Goal: Navigation & Orientation: Find specific page/section

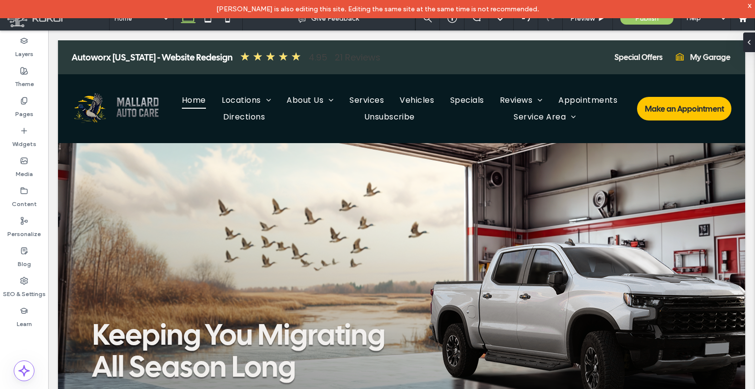
click at [752, 5] on div "x" at bounding box center [750, 5] width 4 height 8
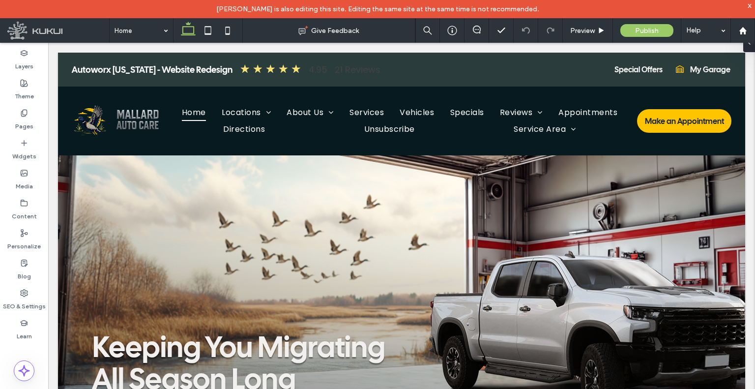
click at [750, 3] on div "x" at bounding box center [750, 5] width 4 height 8
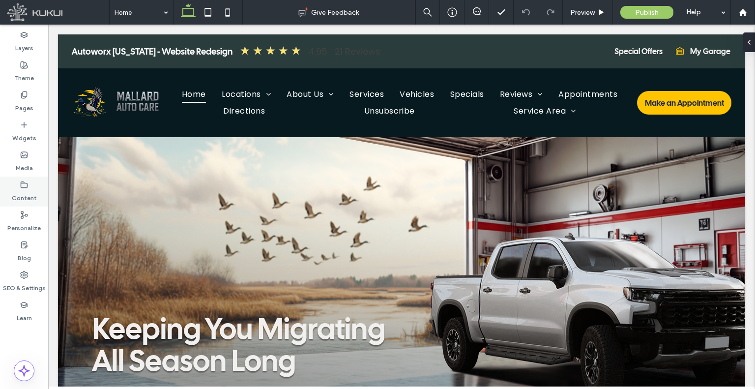
click at [24, 189] on label "Content" at bounding box center [24, 196] width 25 height 14
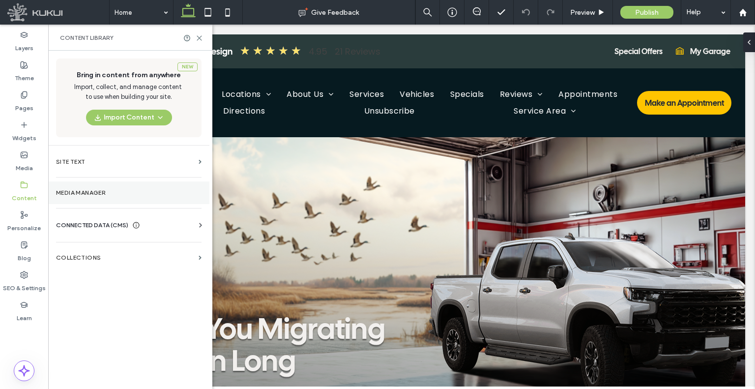
click at [90, 196] on section "Media Manager" at bounding box center [128, 192] width 161 height 23
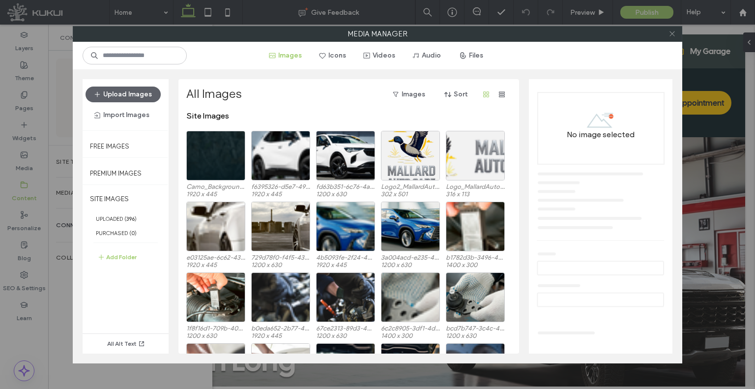
click at [673, 33] on icon at bounding box center [672, 33] width 7 height 7
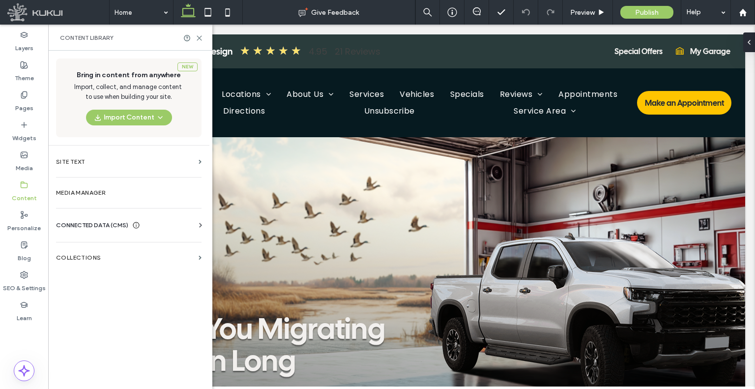
click at [134, 228] on icon at bounding box center [136, 225] width 8 height 8
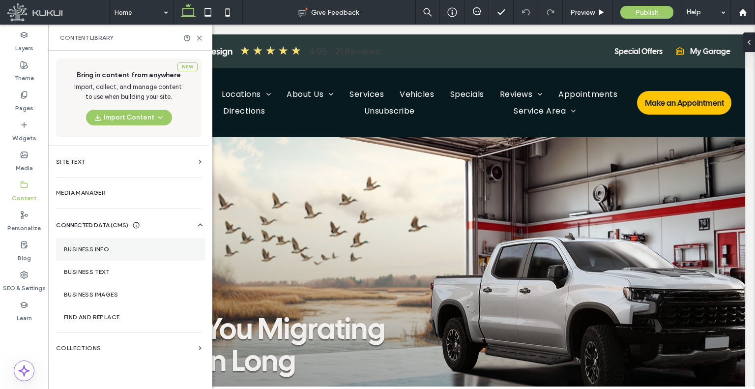
click at [102, 247] on section "Business Info" at bounding box center [131, 249] width 150 height 23
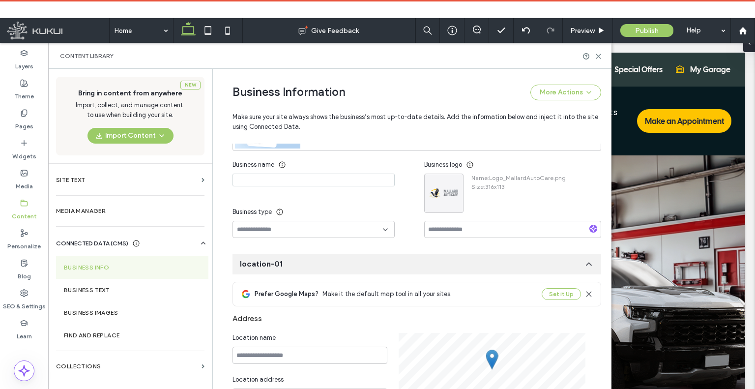
scroll to position [132, 0]
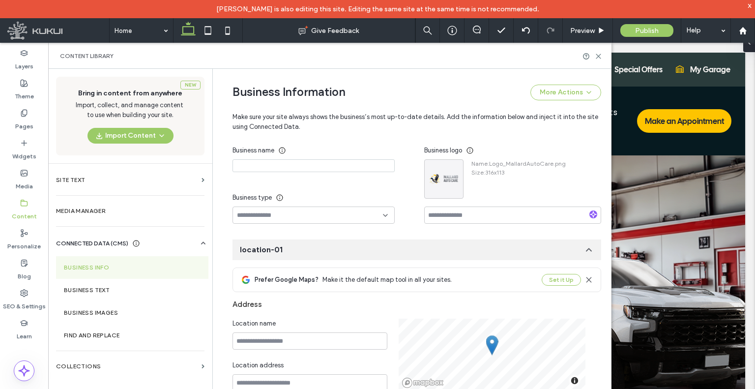
click at [752, 6] on div "x" at bounding box center [750, 5] width 4 height 8
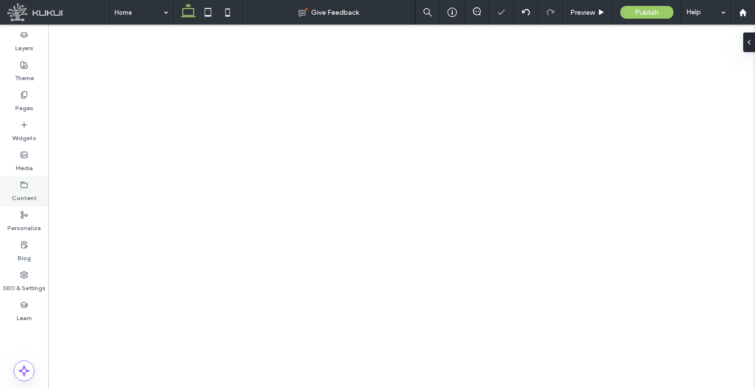
click at [34, 194] on label "Content" at bounding box center [24, 196] width 25 height 14
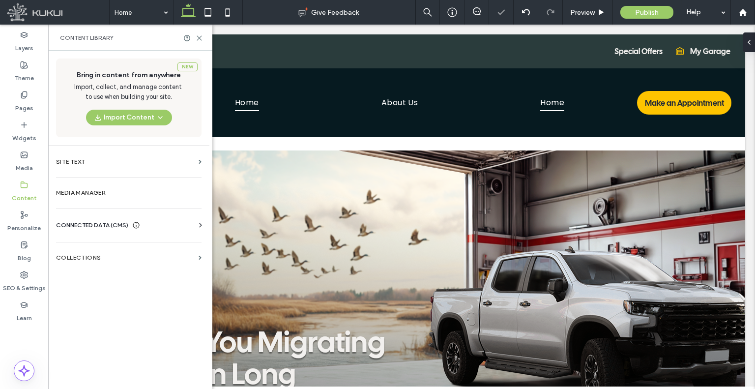
scroll to position [0, 0]
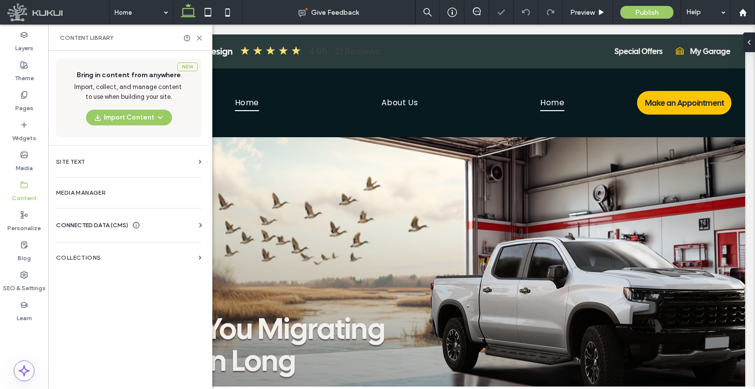
click at [105, 224] on span "CONNECTED DATA (CMS)" at bounding box center [92, 225] width 72 height 10
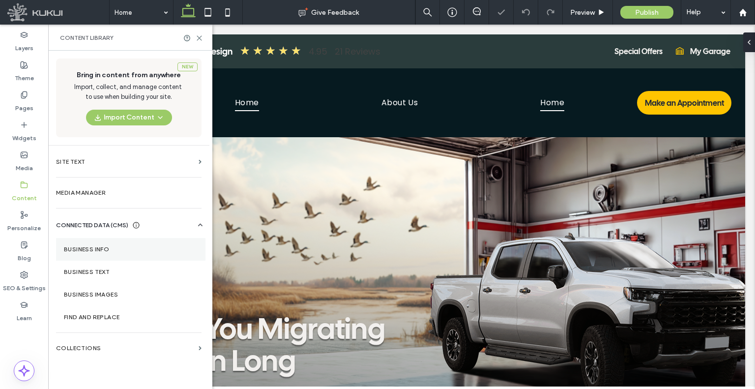
click at [112, 246] on label "Business Info" at bounding box center [131, 249] width 134 height 7
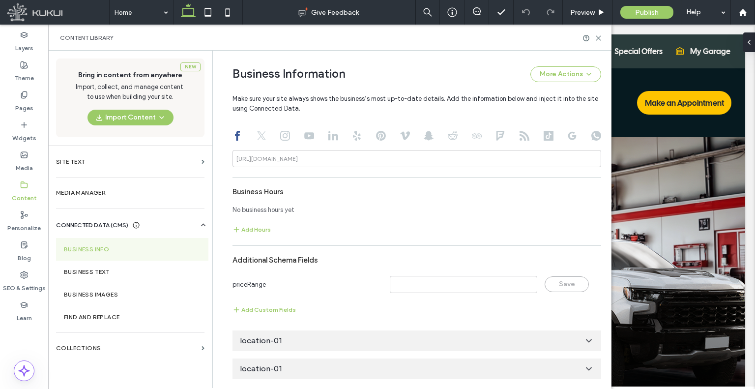
scroll to position [589, 0]
click at [326, 345] on div "location-01" at bounding box center [417, 340] width 369 height 21
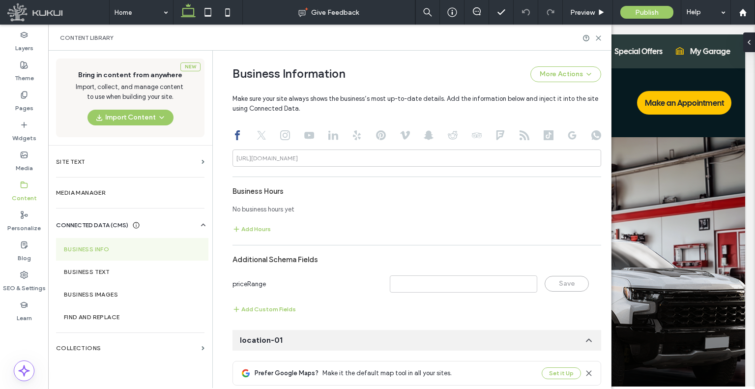
scroll to position [0, 0]
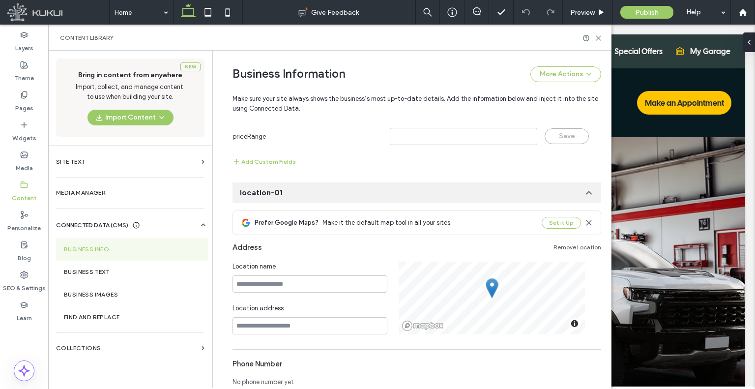
click at [329, 195] on div "location-01" at bounding box center [417, 192] width 369 height 21
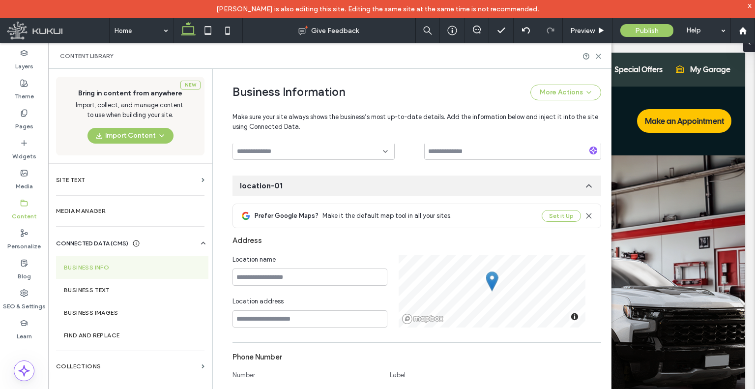
click at [329, 182] on div "location-01" at bounding box center [417, 186] width 369 height 21
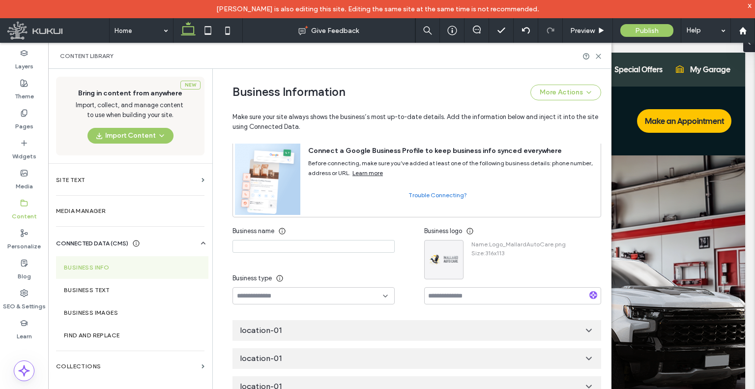
scroll to position [51, 0]
click at [285, 330] on div "location-01" at bounding box center [417, 330] width 369 height 21
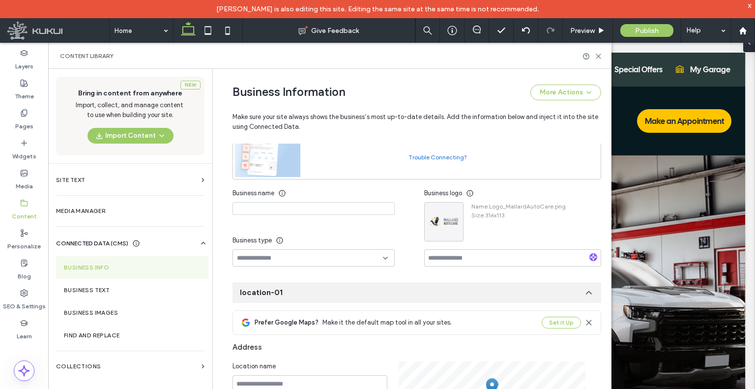
scroll to position [152, 0]
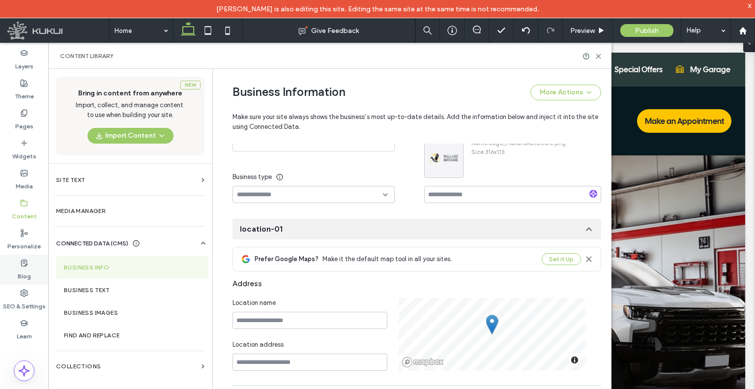
click at [8, 284] on div "Blog" at bounding box center [24, 270] width 48 height 30
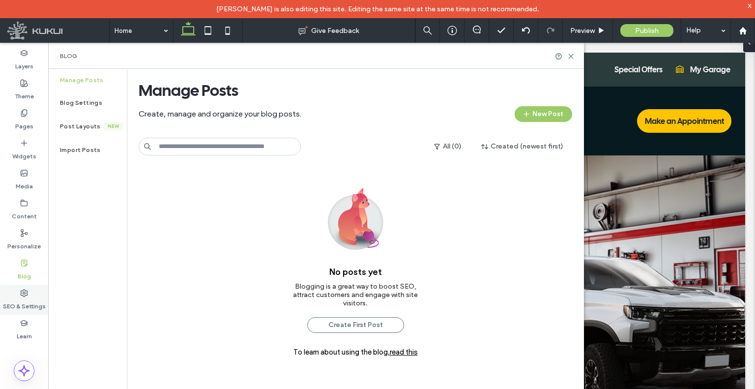
click at [10, 291] on div "SEO & Settings" at bounding box center [24, 300] width 48 height 30
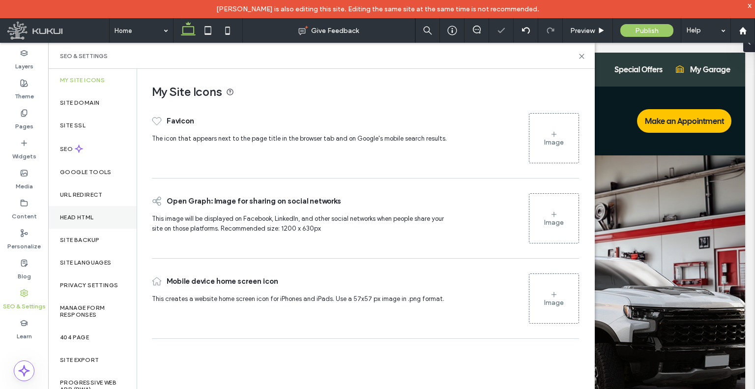
click at [89, 222] on div "Head HTML" at bounding box center [92, 217] width 89 height 23
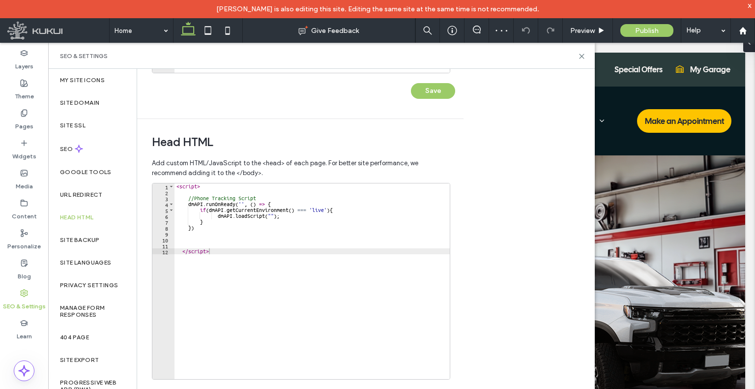
scroll to position [284, 0]
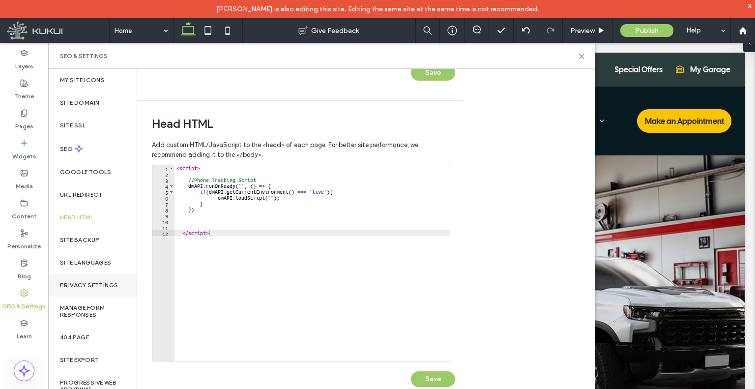
click at [91, 279] on div "Privacy Settings" at bounding box center [92, 285] width 89 height 23
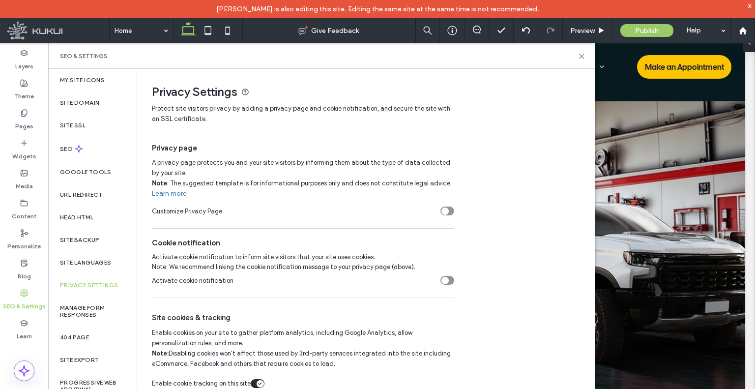
scroll to position [0, 0]
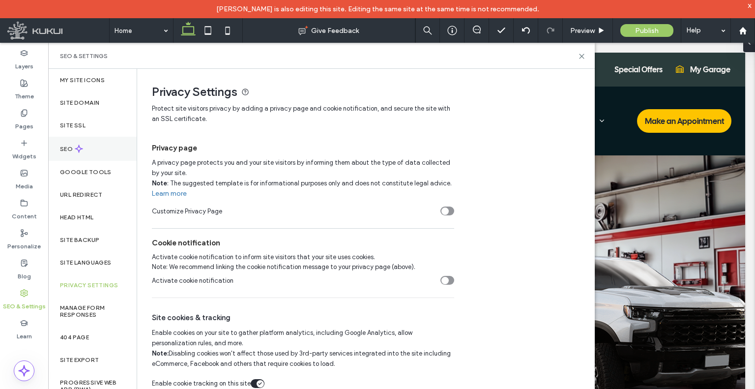
click at [81, 146] on icon at bounding box center [79, 149] width 8 height 8
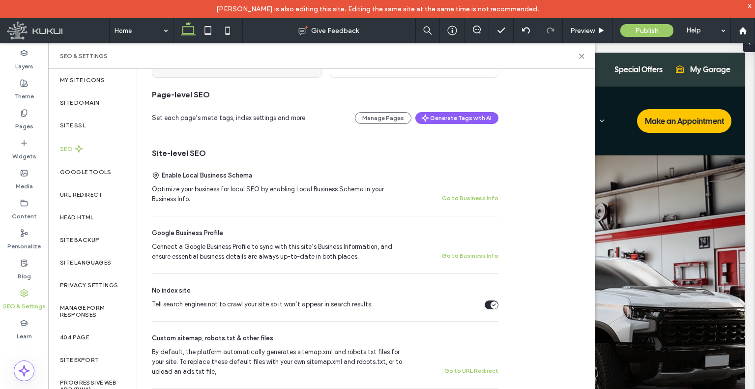
scroll to position [148, 0]
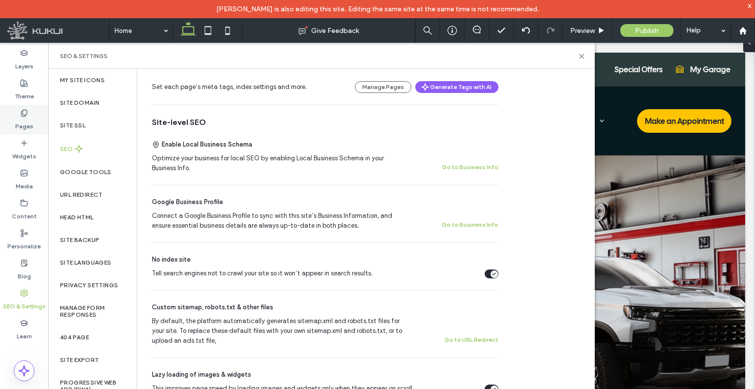
click at [26, 117] on icon at bounding box center [24, 113] width 8 height 8
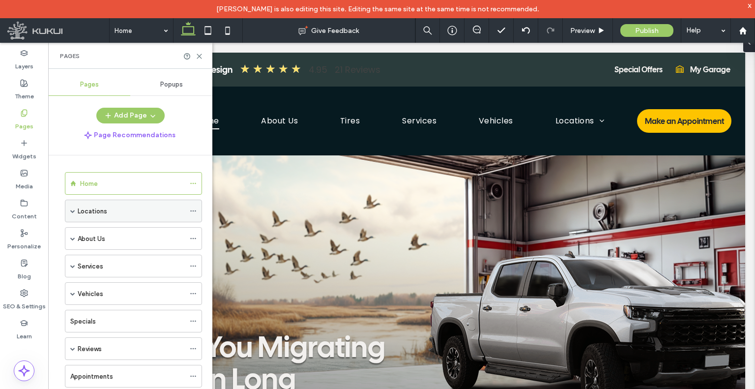
click at [71, 206] on span at bounding box center [72, 211] width 5 height 22
click at [71, 209] on span at bounding box center [72, 211] width 5 height 5
click at [192, 184] on icon at bounding box center [193, 183] width 7 height 7
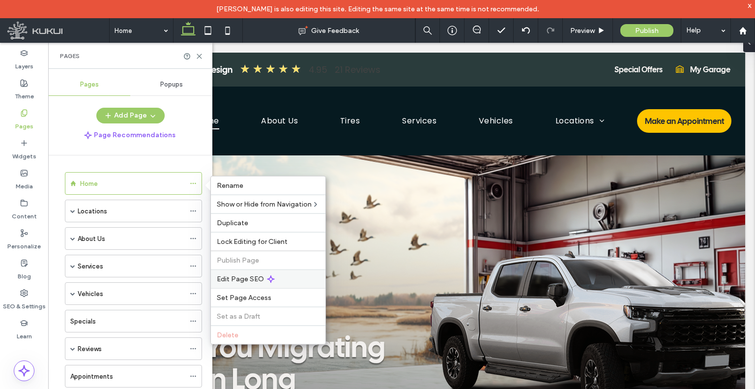
click at [252, 275] on span "Edit Page SEO" at bounding box center [240, 279] width 47 height 8
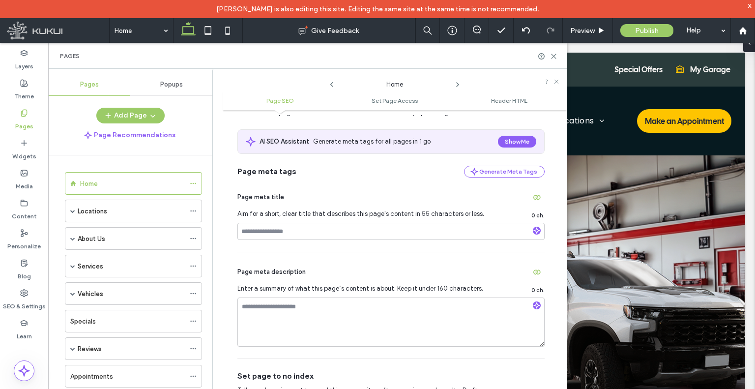
scroll to position [0, 0]
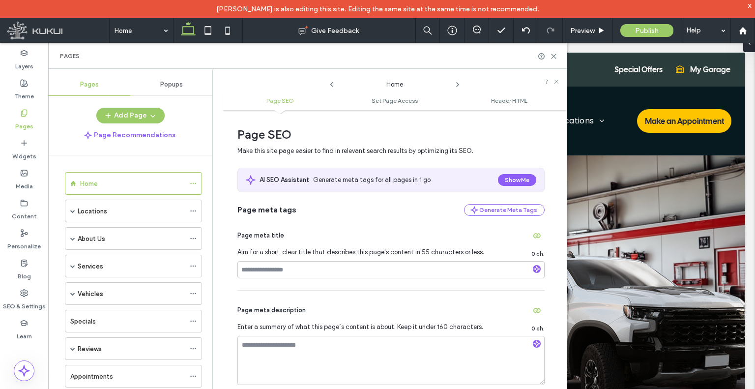
click at [459, 86] on icon at bounding box center [458, 85] width 8 height 8
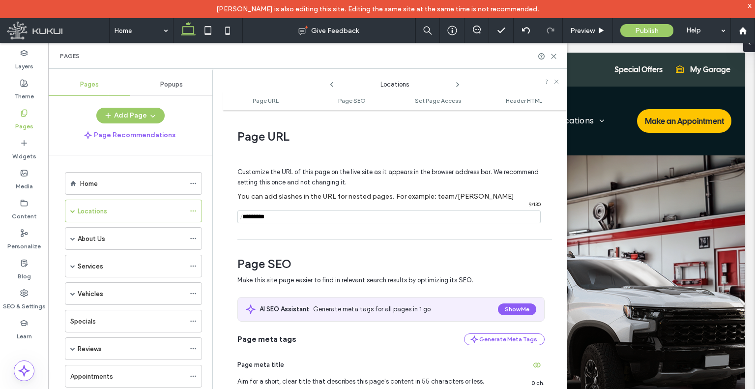
click at [456, 84] on icon at bounding box center [458, 85] width 8 height 8
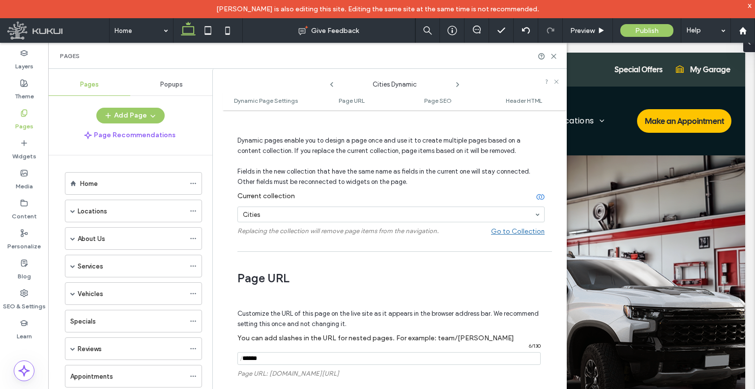
scroll to position [49, 0]
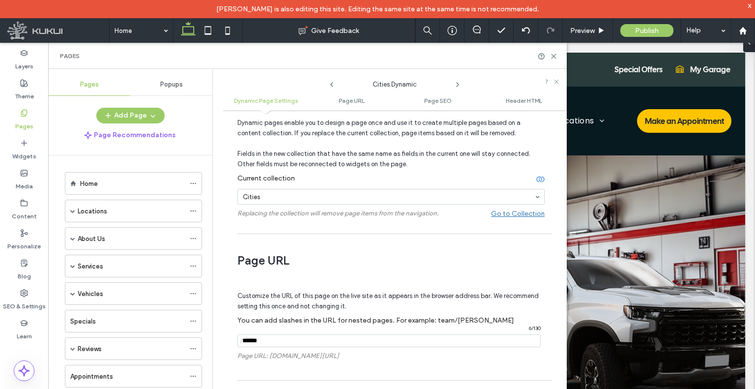
click at [461, 86] on icon at bounding box center [458, 85] width 8 height 8
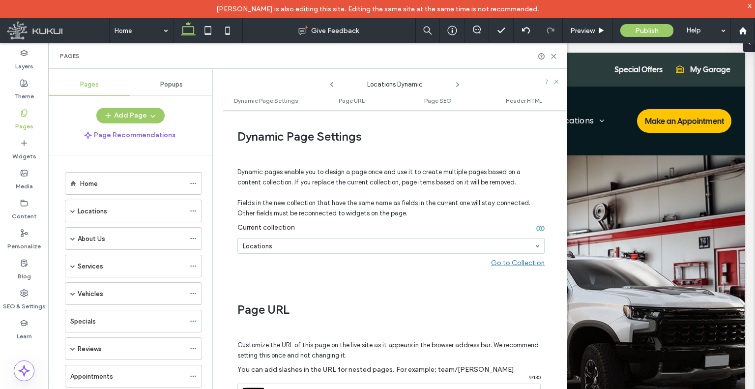
click at [461, 86] on icon at bounding box center [458, 85] width 8 height 8
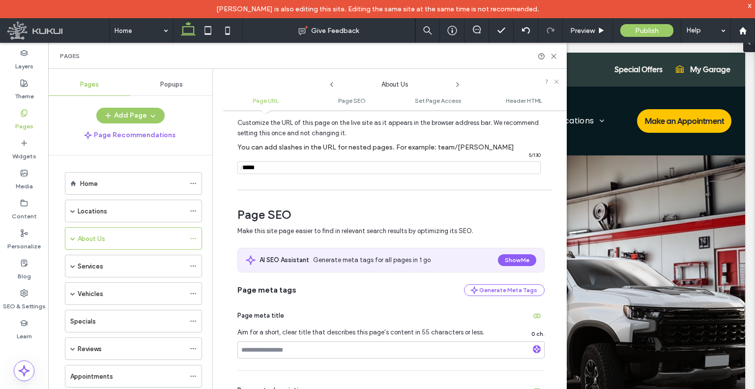
scroll to position [0, 0]
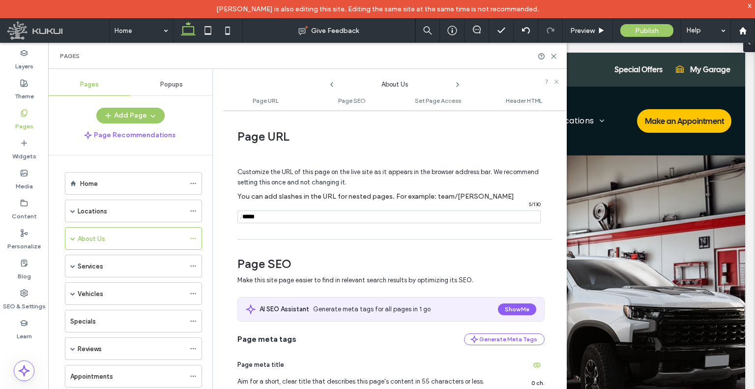
click at [457, 86] on use at bounding box center [458, 85] width 2 height 4
click at [752, 7] on div "x" at bounding box center [750, 5] width 4 height 8
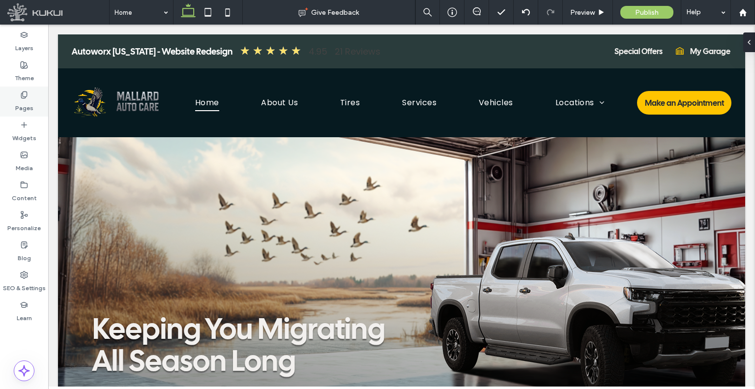
click at [28, 93] on icon at bounding box center [24, 95] width 8 height 8
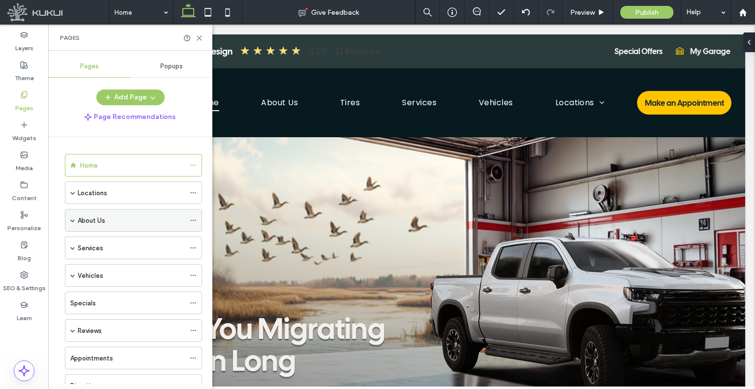
click at [197, 218] on div at bounding box center [196, 220] width 12 height 15
click at [192, 217] on icon at bounding box center [193, 220] width 7 height 7
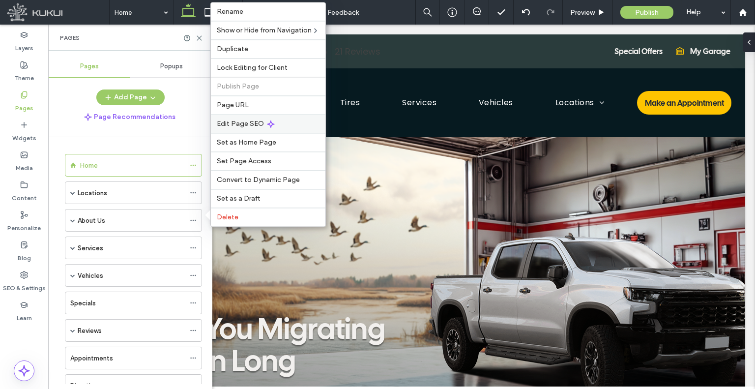
click at [250, 125] on span "Edit Page SEO" at bounding box center [240, 124] width 47 height 8
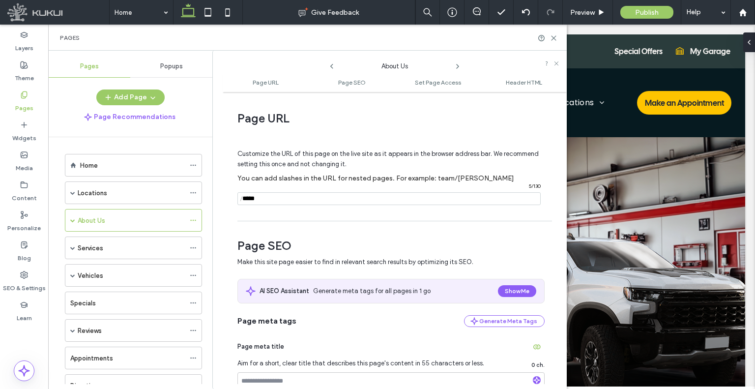
click at [459, 67] on icon at bounding box center [458, 66] width 8 height 8
click at [333, 70] on icon at bounding box center [332, 66] width 8 height 8
click at [459, 69] on icon at bounding box center [458, 66] width 8 height 8
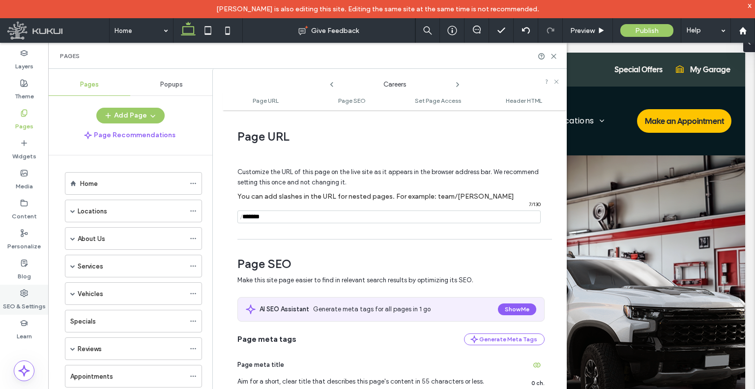
click at [33, 302] on label "SEO & Settings" at bounding box center [24, 304] width 43 height 14
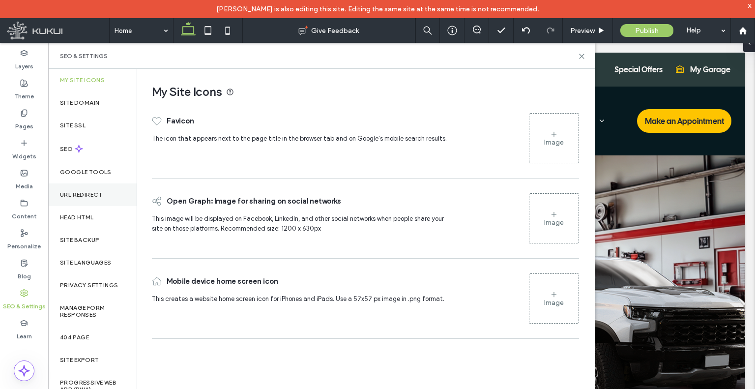
click at [86, 202] on div "URL Redirect" at bounding box center [92, 194] width 89 height 23
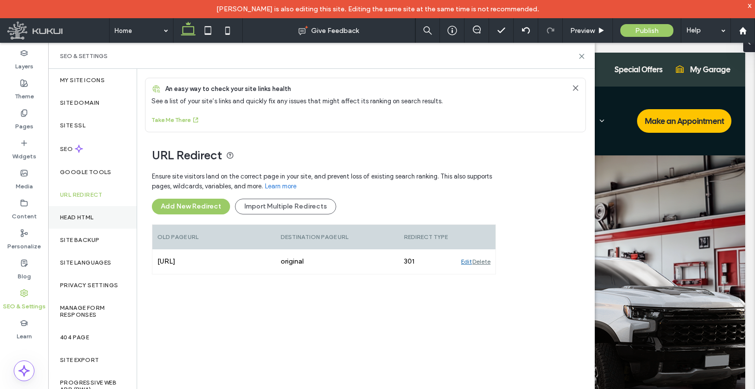
click at [73, 218] on label "Head HTML" at bounding box center [77, 217] width 34 height 7
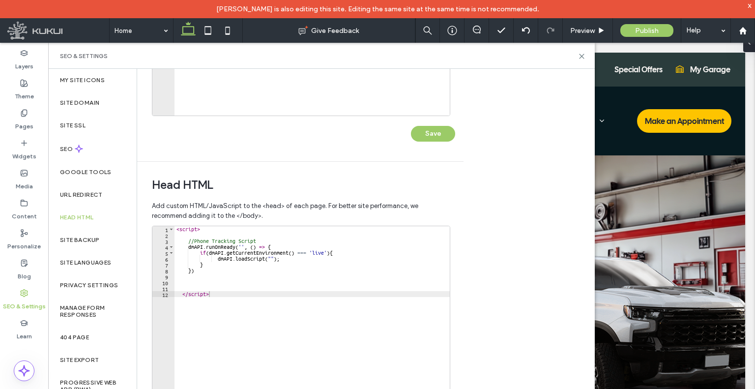
scroll to position [284, 0]
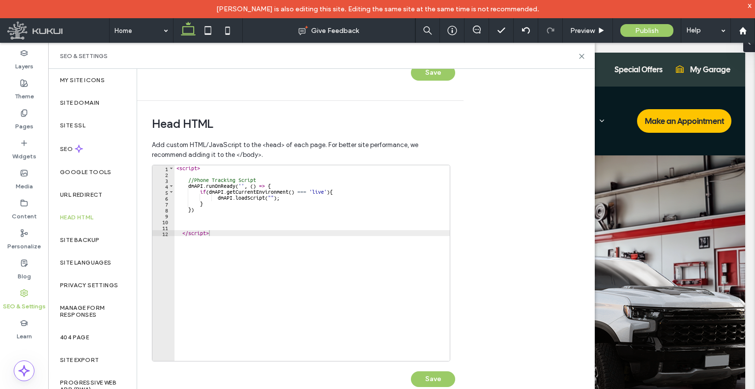
click at [750, 8] on div "x" at bounding box center [750, 5] width 4 height 8
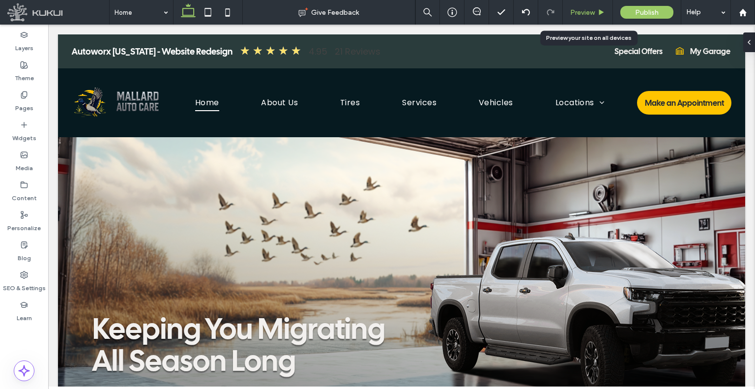
click at [578, 15] on span "Preview" at bounding box center [583, 12] width 25 height 8
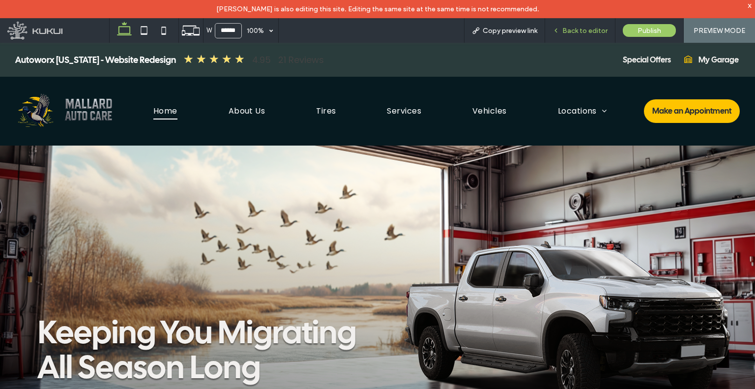
click at [551, 33] on div "Back to editor" at bounding box center [580, 31] width 70 height 8
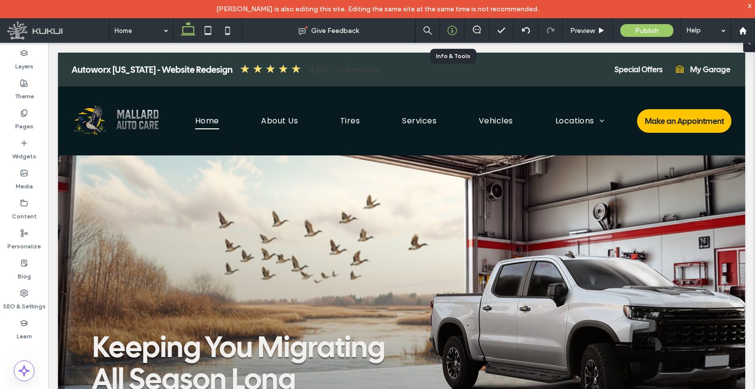
click at [456, 30] on icon at bounding box center [453, 31] width 10 height 10
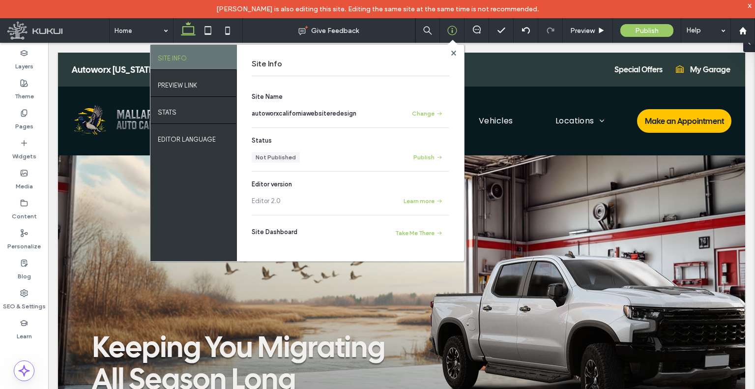
click at [346, 116] on span "autoworxcaliforniawebsiteredesign" at bounding box center [304, 113] width 105 height 7
click at [309, 111] on span "autoworxcaliforniawebsiteredesign" at bounding box center [304, 113] width 105 height 7
click at [307, 117] on span "autoworxcaliforniawebsiteredesign" at bounding box center [304, 113] width 105 height 7
click at [301, 114] on span "autoworxcaliforniawebsiteredesign" at bounding box center [304, 113] width 105 height 7
click at [570, 31] on div "Preview" at bounding box center [588, 31] width 50 height 8
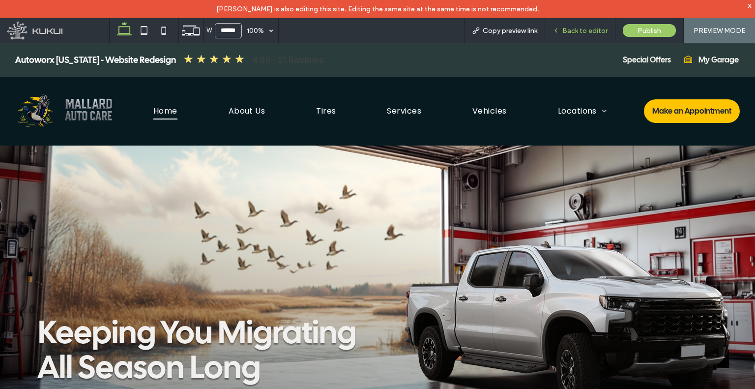
click at [568, 26] on div "Back to editor" at bounding box center [580, 30] width 70 height 25
click at [559, 31] on icon at bounding box center [556, 30] width 7 height 7
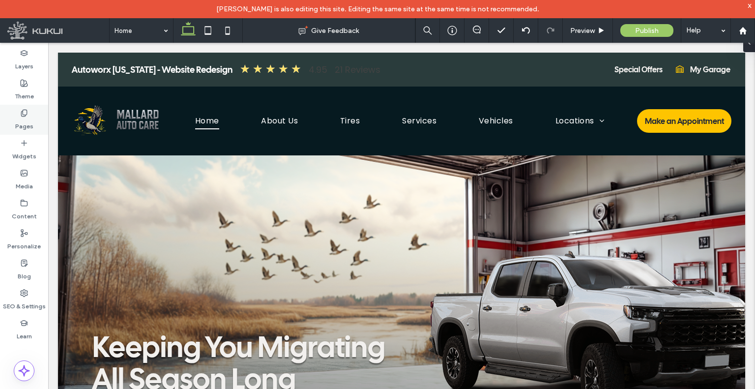
click at [20, 111] on icon at bounding box center [24, 113] width 8 height 8
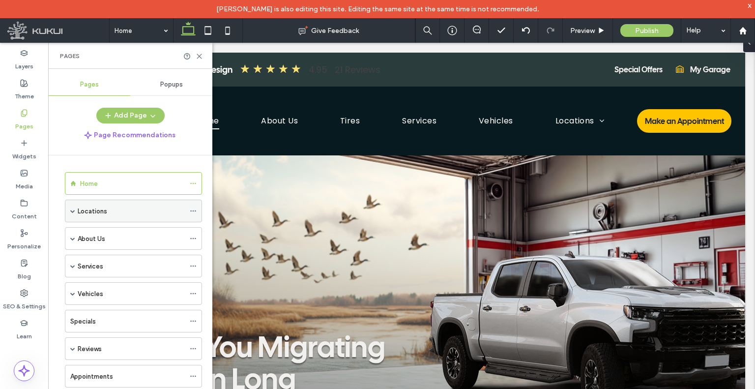
click at [73, 211] on span at bounding box center [72, 211] width 5 height 5
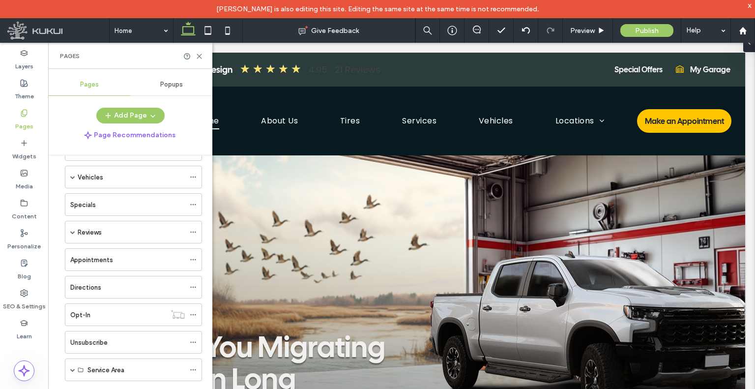
scroll to position [63, 0]
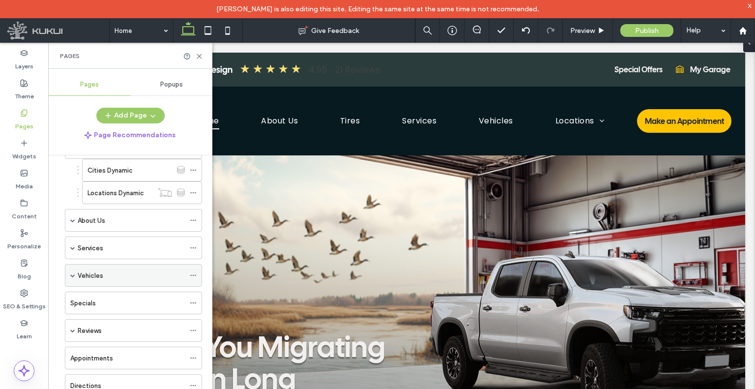
click at [71, 273] on span at bounding box center [72, 275] width 5 height 5
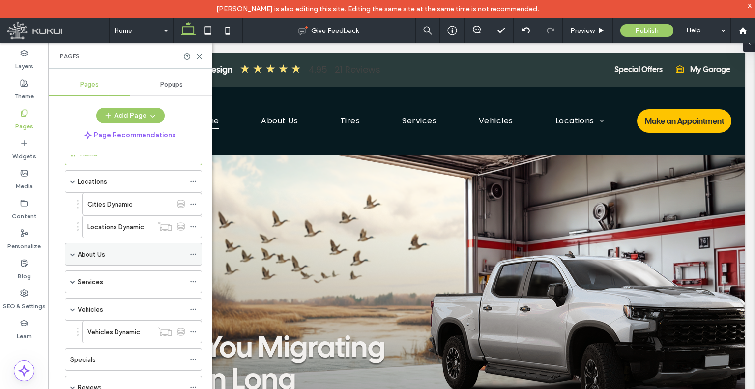
scroll to position [0, 0]
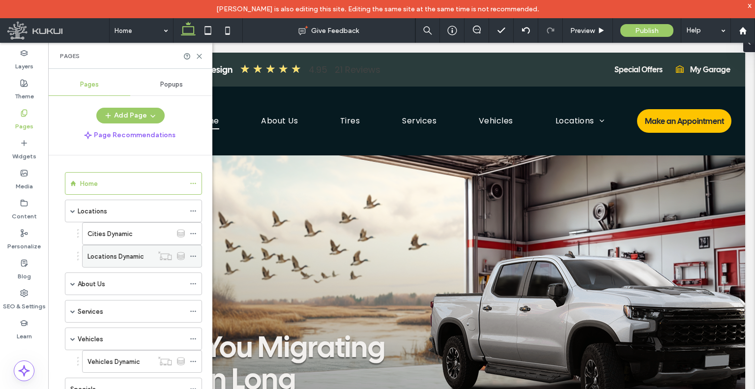
click at [121, 255] on label "Locations Dynamic" at bounding box center [116, 256] width 57 height 17
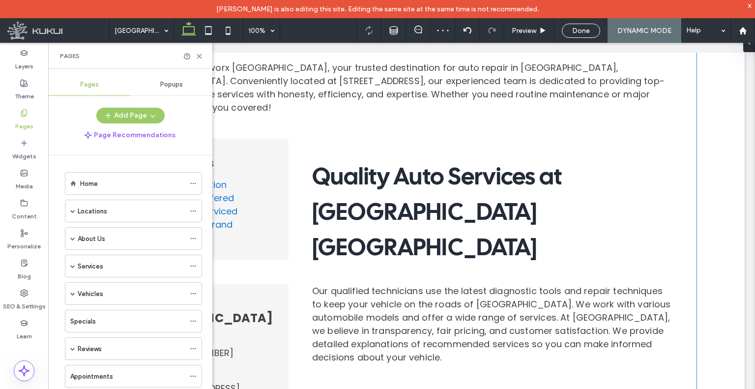
scroll to position [295, 0]
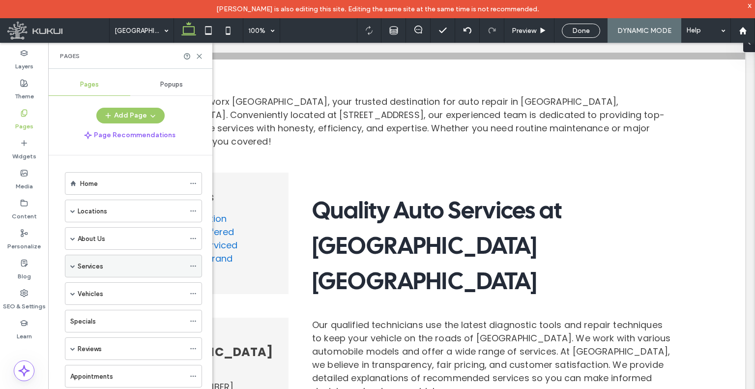
click at [73, 265] on span at bounding box center [72, 266] width 5 height 5
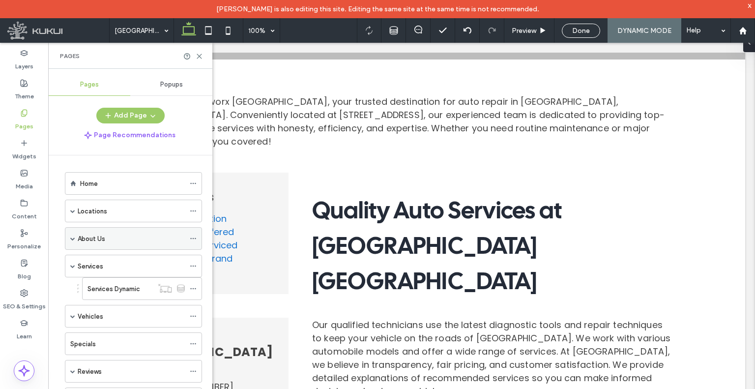
click at [73, 239] on span at bounding box center [72, 238] width 5 height 5
click at [79, 212] on label "Locations" at bounding box center [93, 211] width 30 height 17
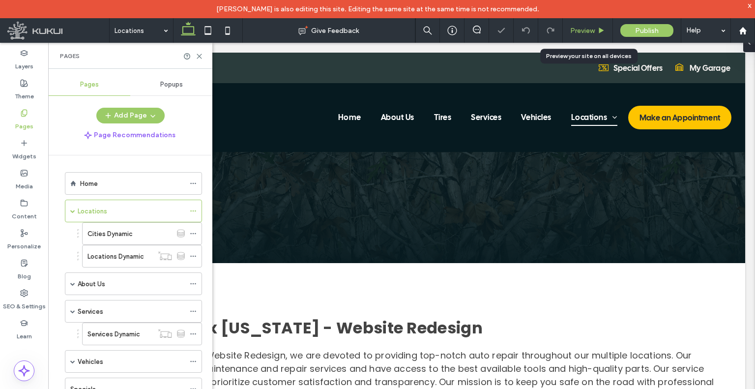
click at [575, 33] on span "Preview" at bounding box center [583, 31] width 25 height 8
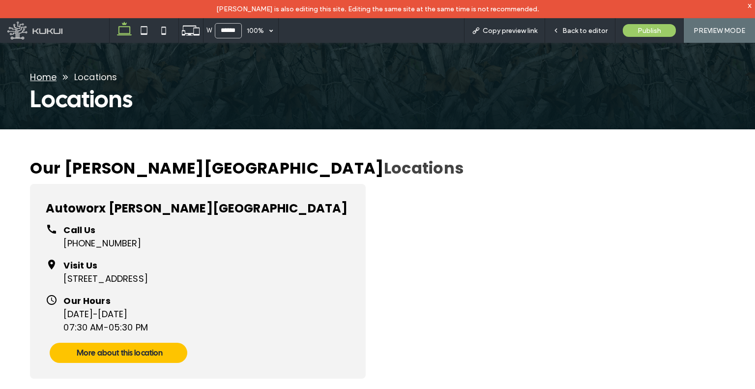
scroll to position [45, 0]
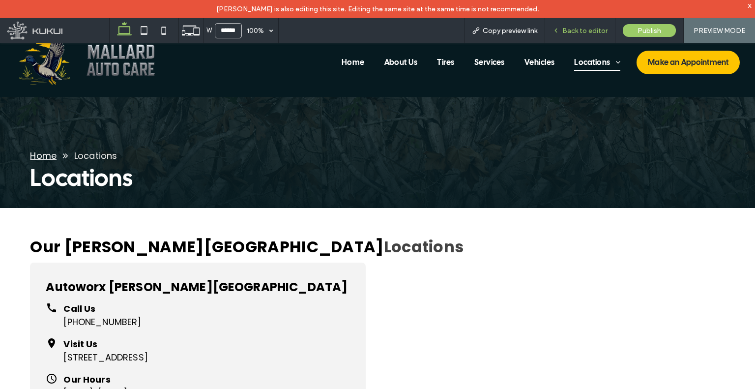
click at [560, 32] on icon at bounding box center [556, 30] width 7 height 7
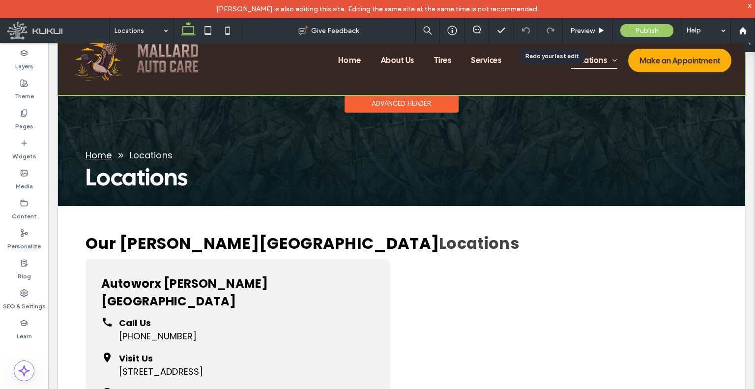
scroll to position [58, 0]
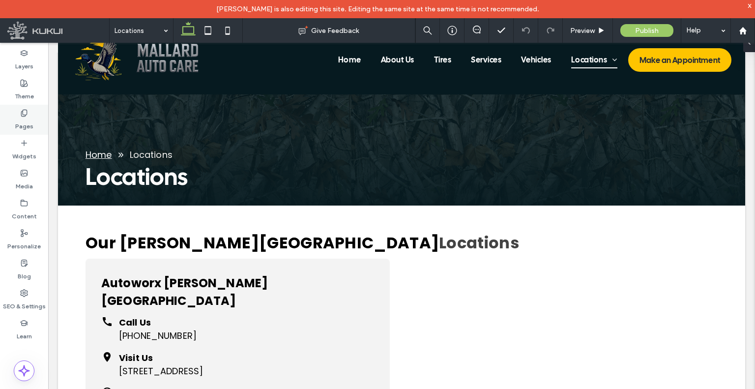
click at [26, 109] on icon at bounding box center [24, 113] width 8 height 8
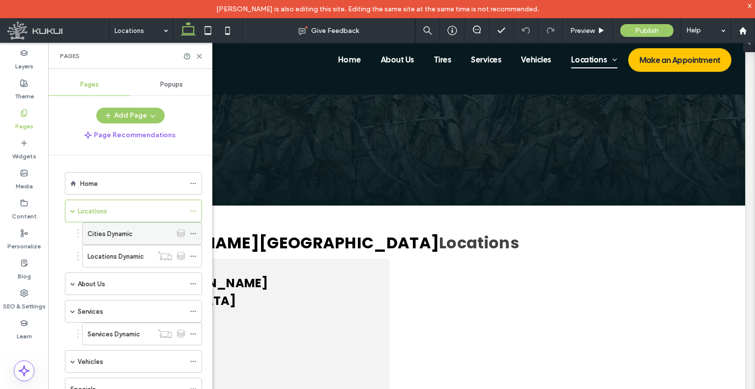
click at [116, 236] on label "Cities Dynamic" at bounding box center [110, 233] width 45 height 17
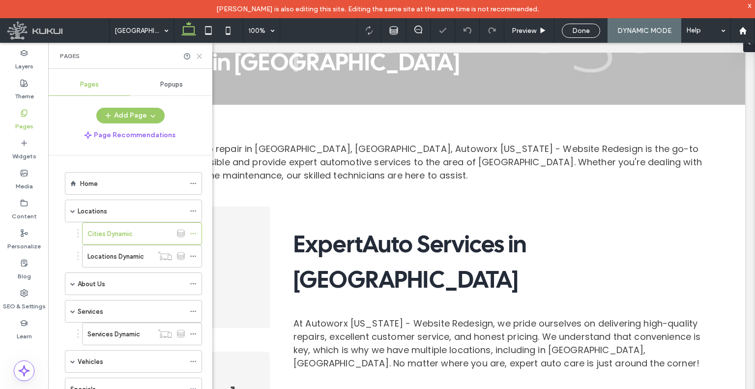
click at [198, 59] on icon at bounding box center [199, 56] width 7 height 7
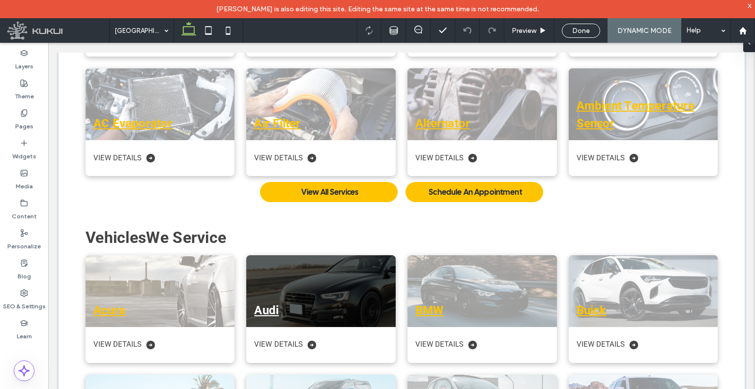
scroll to position [1222, 0]
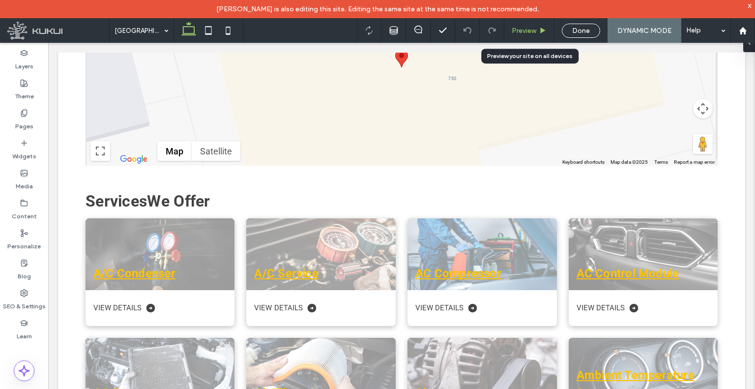
click at [522, 34] on span "Preview" at bounding box center [524, 31] width 25 height 8
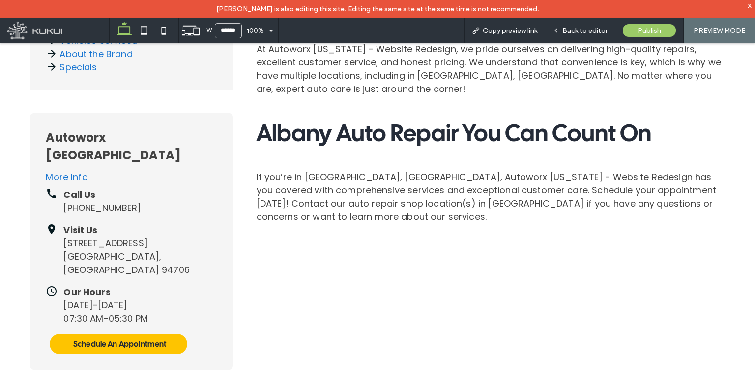
scroll to position [386, 0]
